Goal: Find specific page/section: Find specific page/section

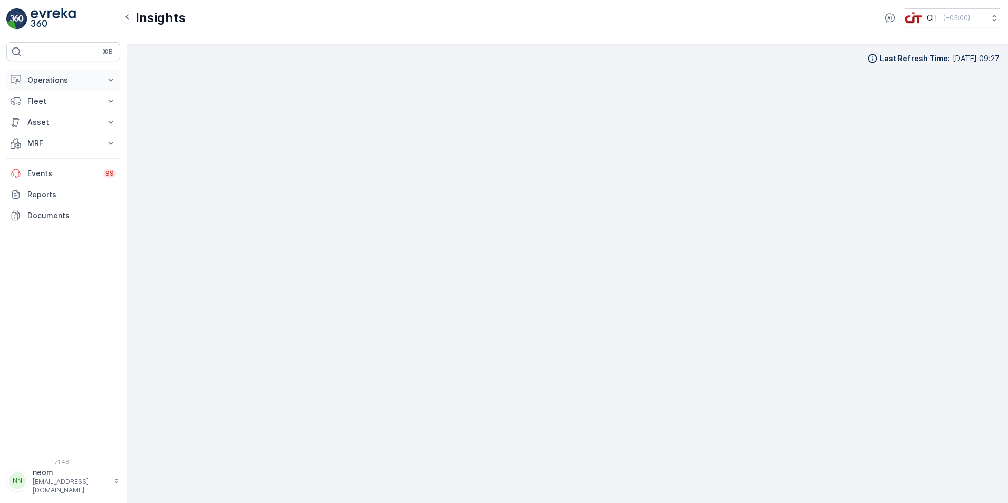
click at [108, 78] on icon at bounding box center [110, 80] width 11 height 11
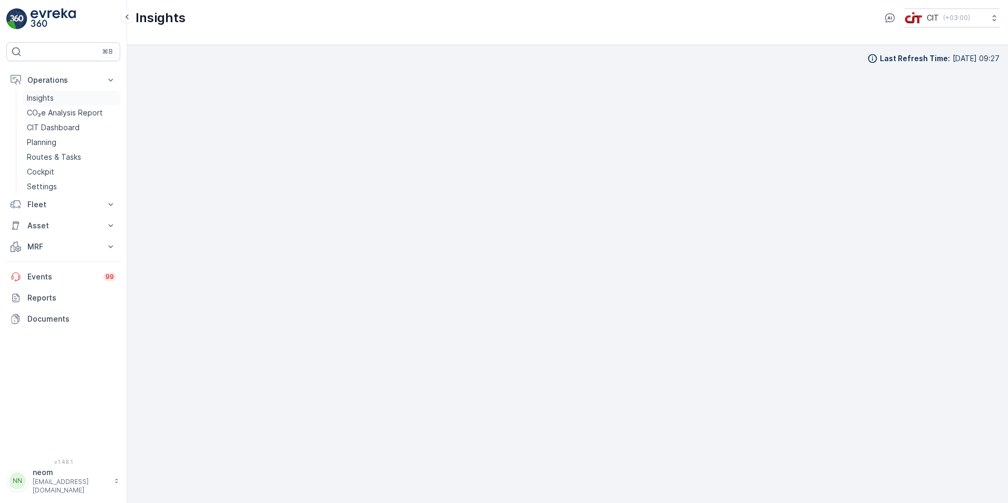
click at [45, 96] on p "Insights" at bounding box center [40, 98] width 27 height 11
click at [108, 227] on icon at bounding box center [110, 225] width 11 height 11
click at [61, 244] on link "Assets" at bounding box center [72, 243] width 98 height 15
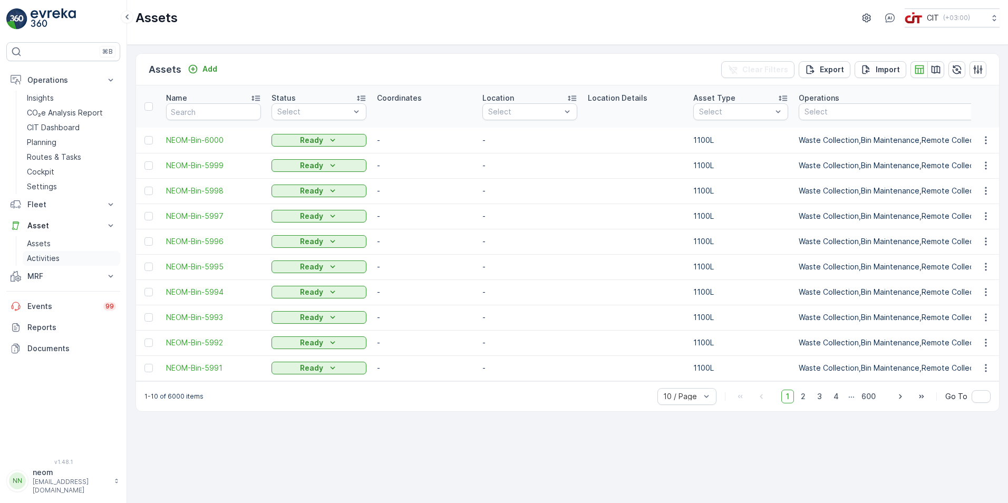
click at [64, 263] on link "Activities" at bounding box center [72, 258] width 98 height 15
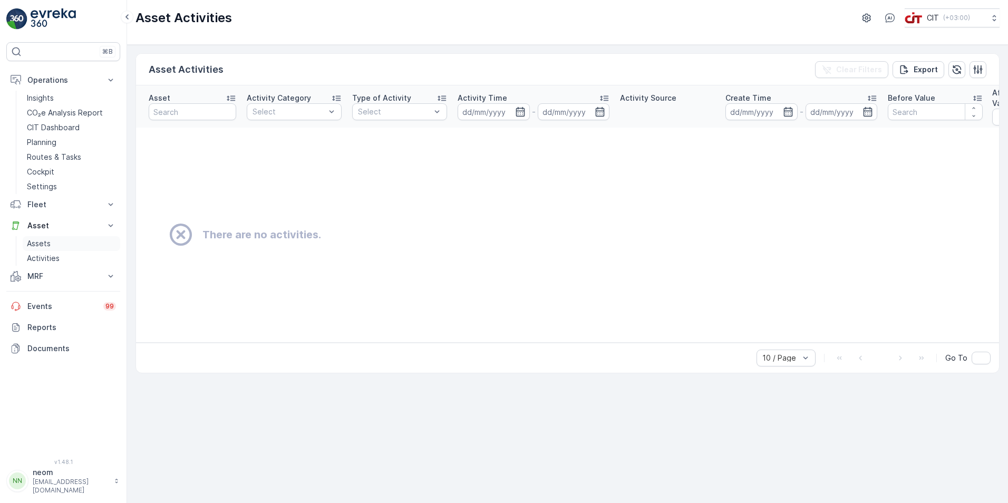
click at [49, 243] on p "Assets" at bounding box center [39, 243] width 24 height 11
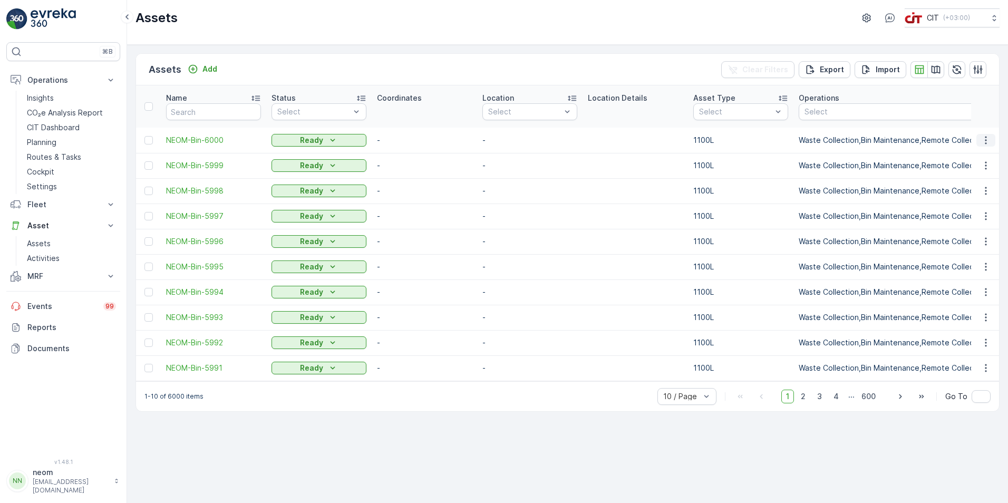
click at [984, 135] on icon "button" at bounding box center [986, 140] width 11 height 11
click at [974, 156] on span "See More Detail" at bounding box center [950, 156] width 57 height 11
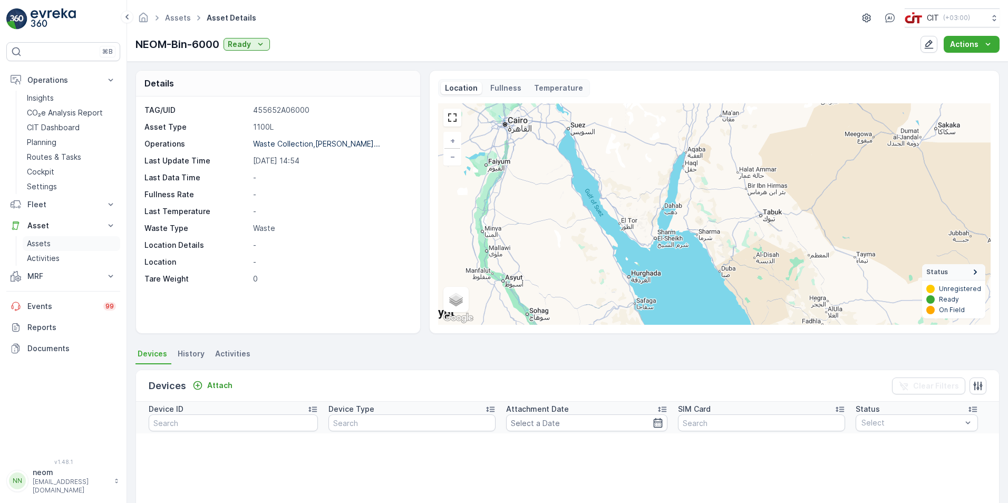
click at [37, 244] on p "Assets" at bounding box center [39, 243] width 24 height 11
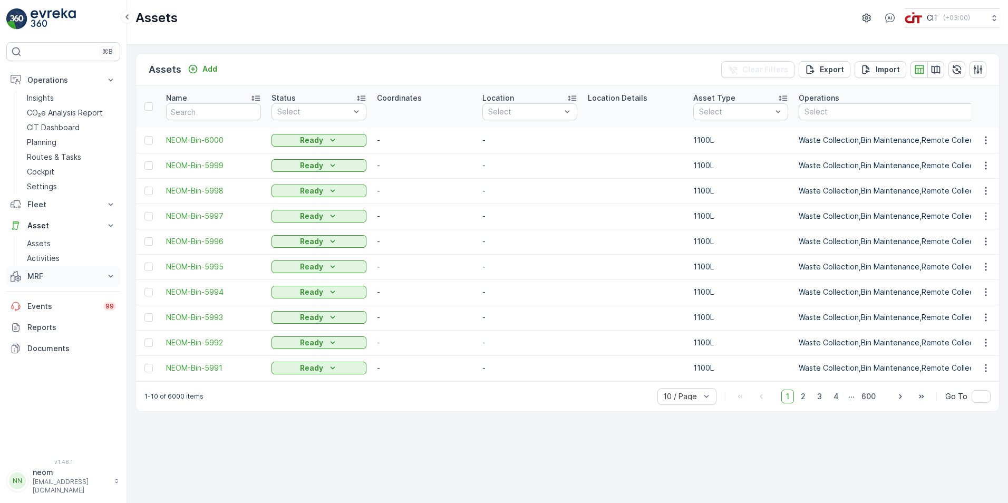
click at [114, 277] on icon at bounding box center [110, 276] width 11 height 11
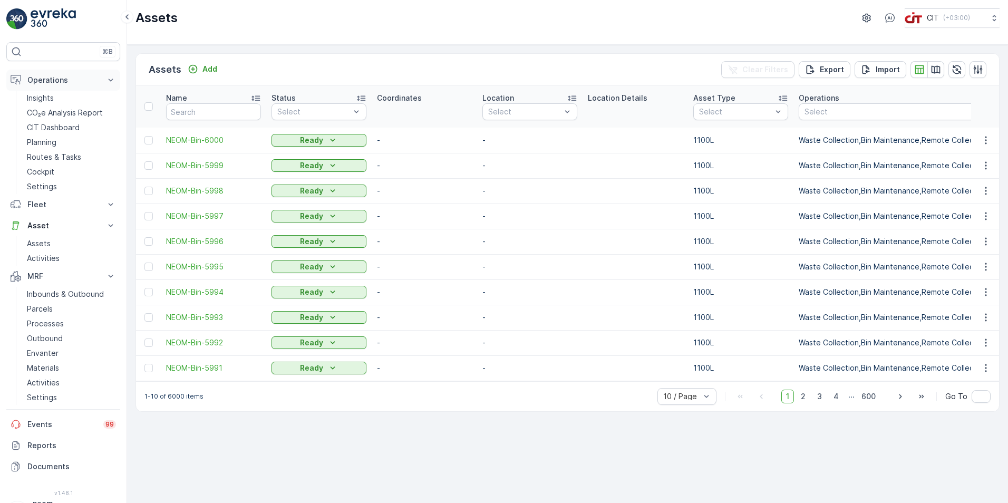
click at [71, 82] on p "Operations" at bounding box center [63, 80] width 72 height 11
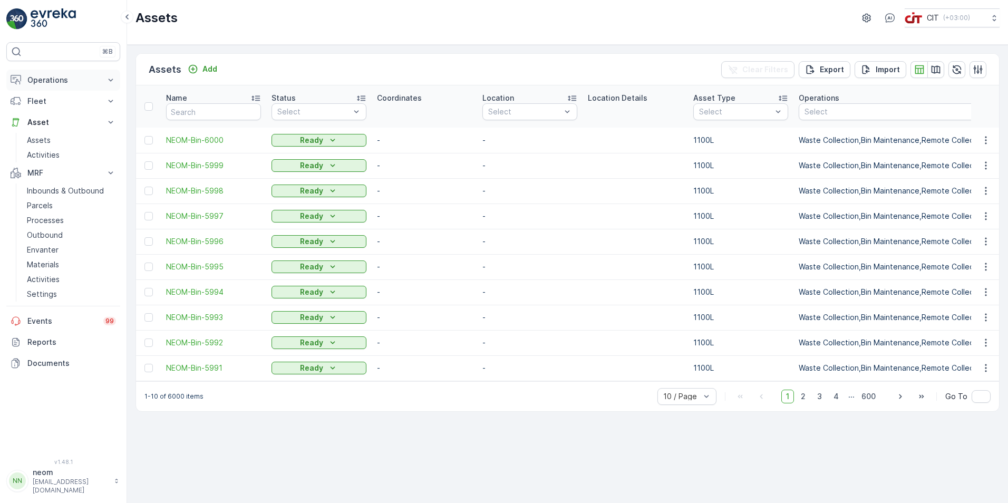
click at [71, 82] on p "Operations" at bounding box center [63, 80] width 72 height 11
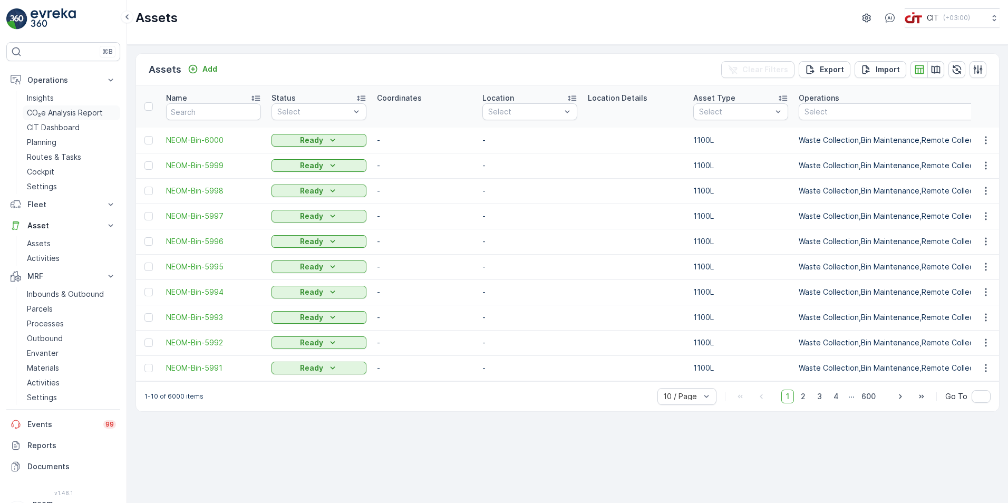
click at [77, 113] on p "CO₂e Analysis Report" at bounding box center [65, 113] width 76 height 11
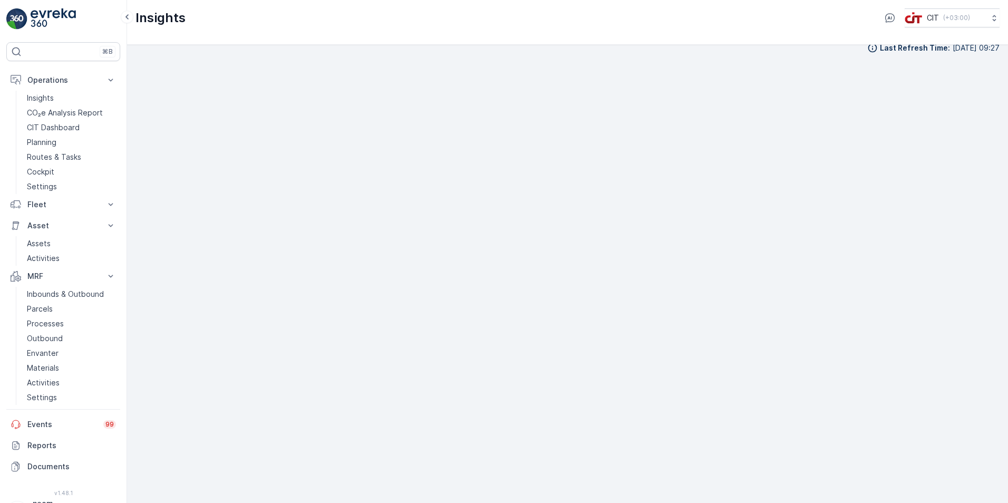
scroll to position [12, 0]
click at [107, 78] on icon at bounding box center [110, 80] width 11 height 11
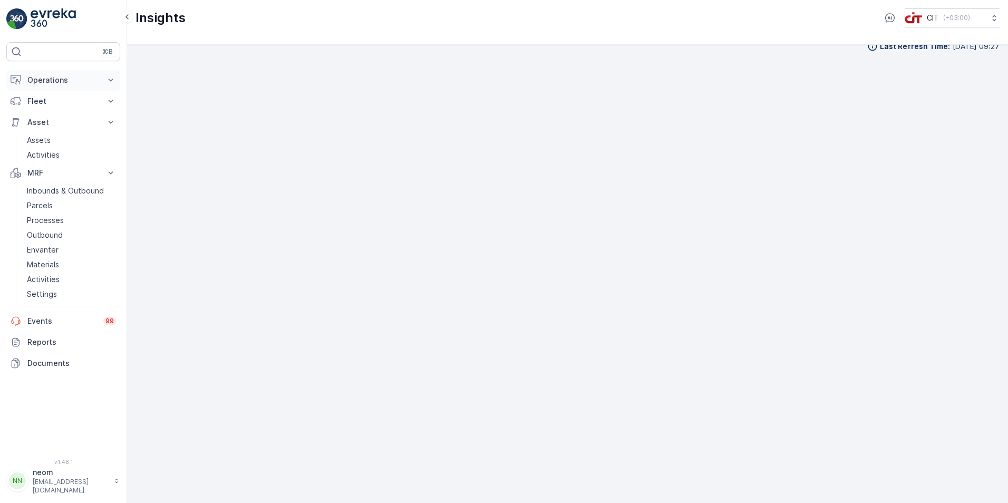
click at [107, 78] on icon at bounding box center [110, 80] width 11 height 11
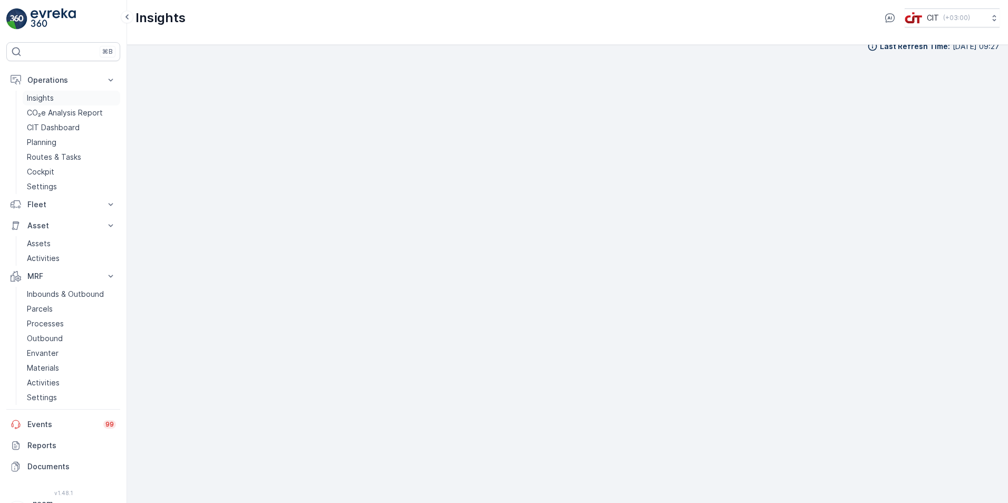
click at [70, 97] on link "Insights" at bounding box center [72, 98] width 98 height 15
